Goal: Information Seeking & Learning: Understand process/instructions

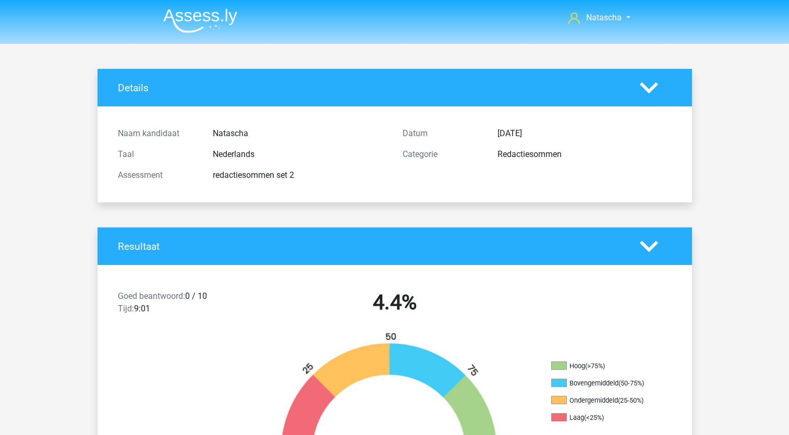
scroll to position [3265, 0]
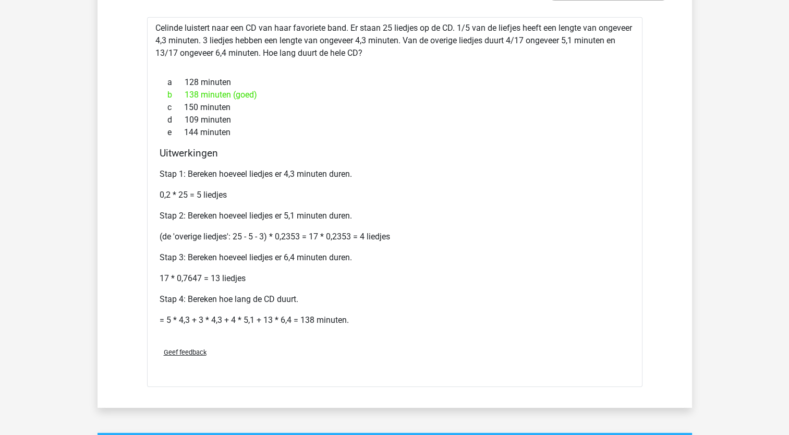
drag, startPoint x: 792, startPoint y: 332, endPoint x: 753, endPoint y: 61, distance: 274.1
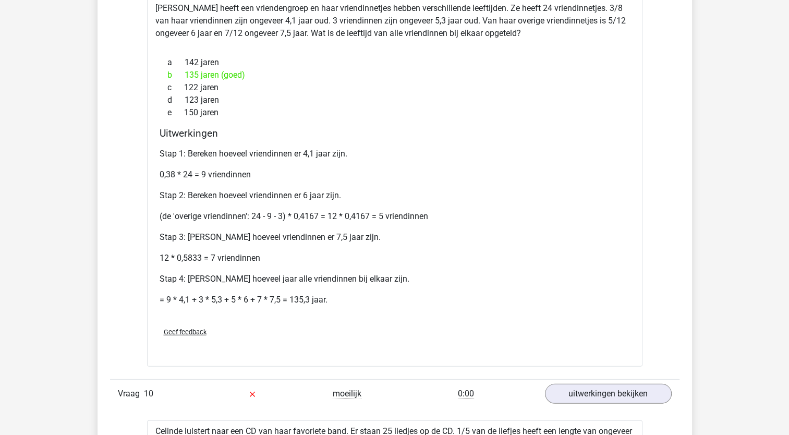
scroll to position [2841, 0]
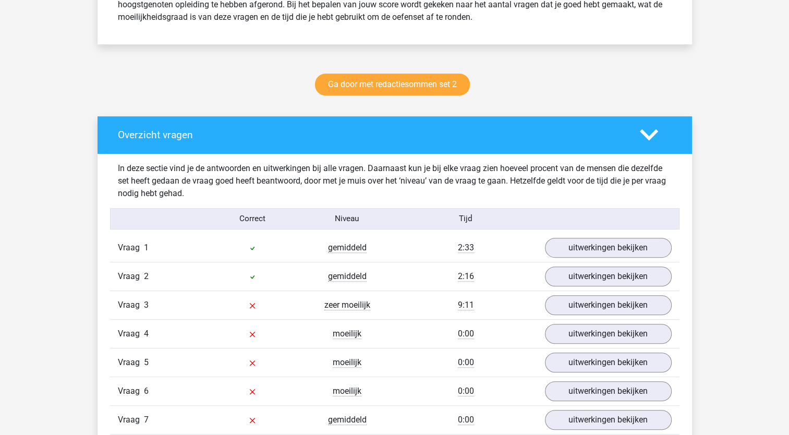
scroll to position [487, 0]
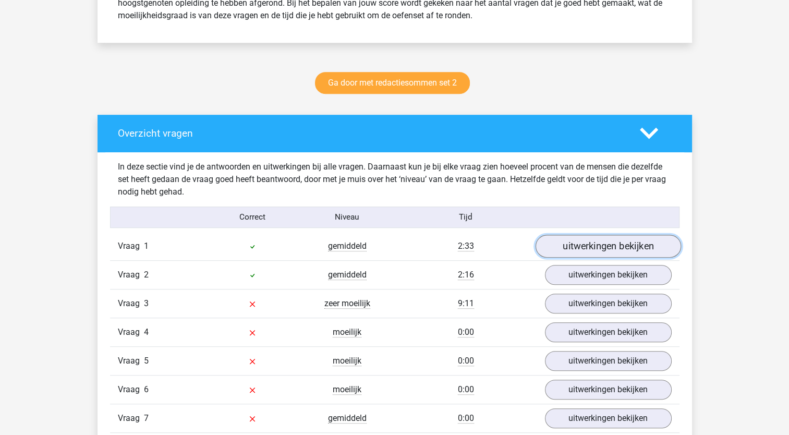
click at [598, 243] on link "uitwerkingen bekijken" at bounding box center [608, 246] width 146 height 23
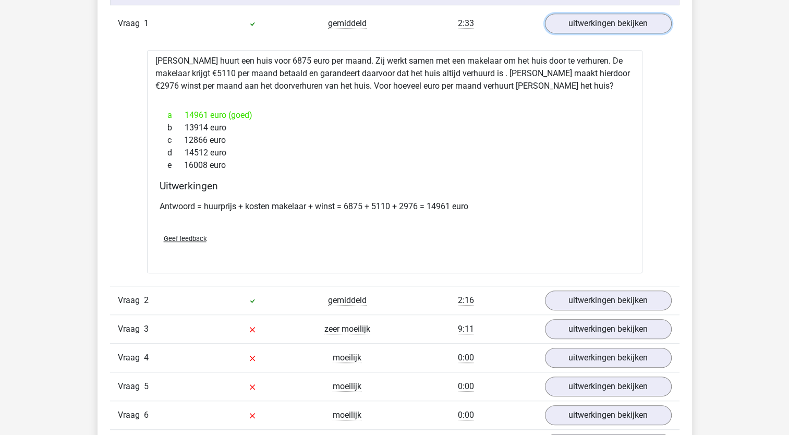
scroll to position [730, 0]
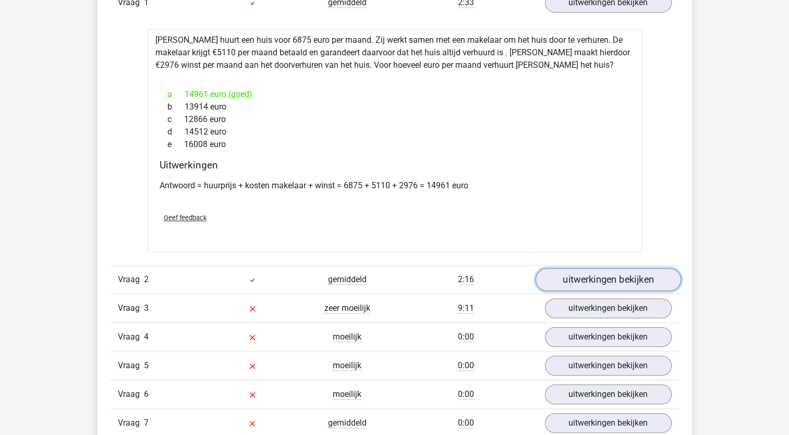
click at [596, 279] on link "uitwerkingen bekijken" at bounding box center [608, 279] width 146 height 23
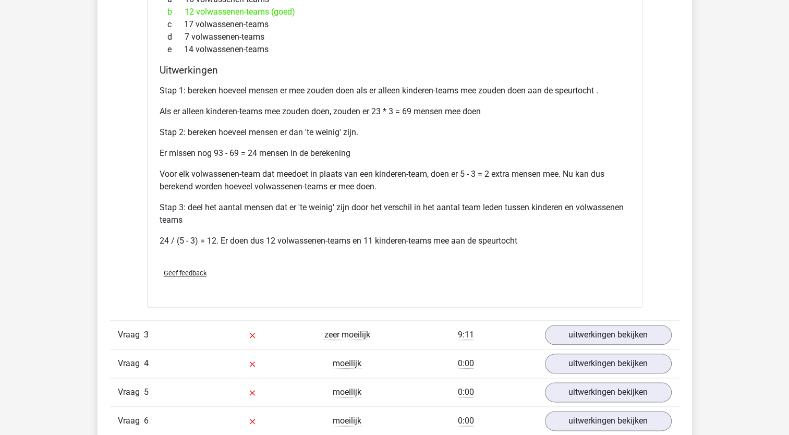
scroll to position [1127, 0]
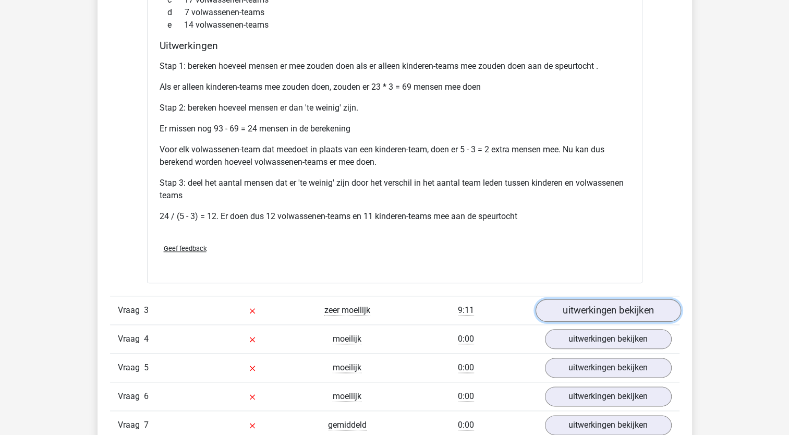
click at [595, 307] on link "uitwerkingen bekijken" at bounding box center [608, 310] width 146 height 23
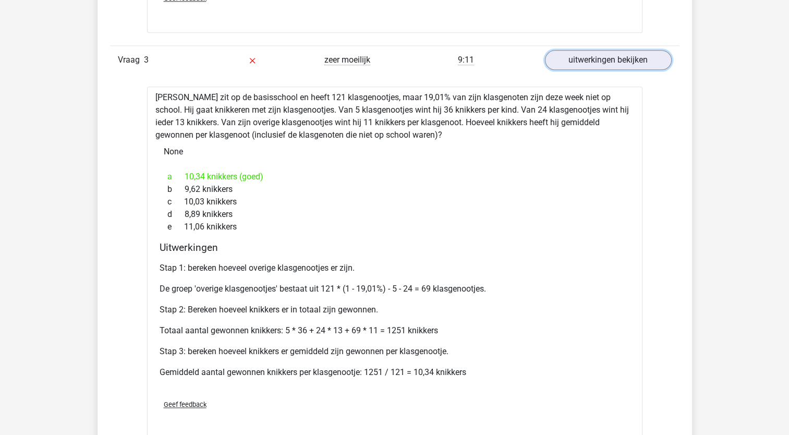
scroll to position [1383, 0]
